Goal: Browse casually

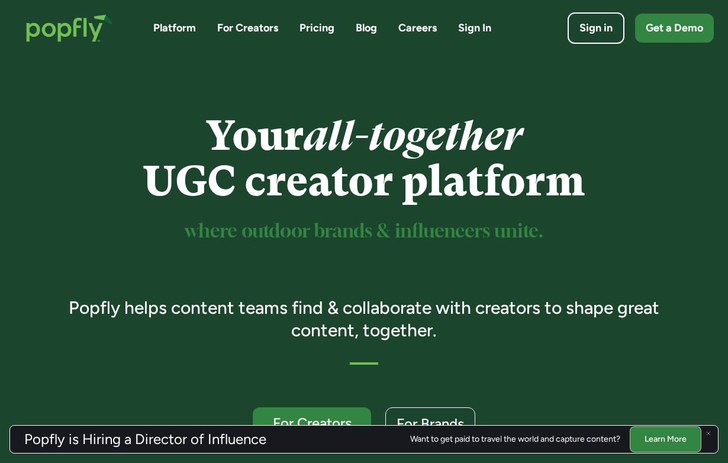
click at [64, 34] on img "home" at bounding box center [69, 27] width 111 height 51
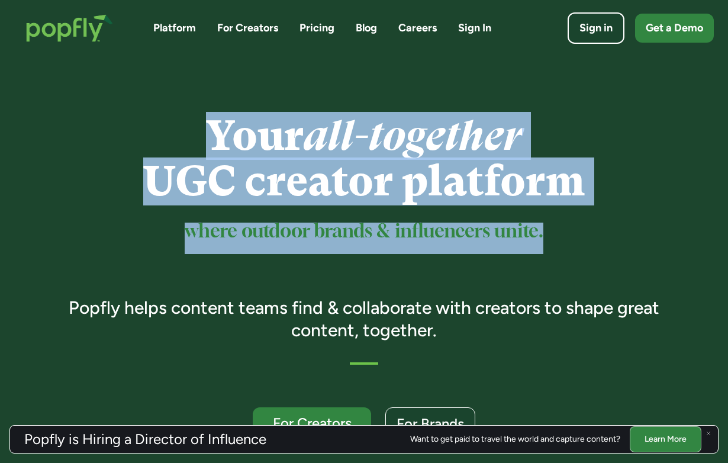
drag, startPoint x: 210, startPoint y: 137, endPoint x: 556, endPoint y: 242, distance: 361.6
click at [556, 242] on div "Your all-together UGC creator platform where outdoor brands & influencers unite…" at bounding box center [364, 276] width 624 height 326
click at [556, 242] on h2 "where outdoor brands & influencers unite." at bounding box center [364, 239] width 624 height 28
